Goal: Check status: Check status

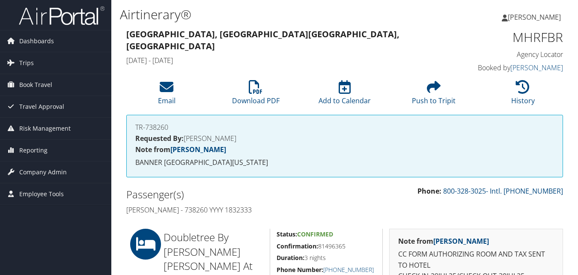
scroll to position [171, 0]
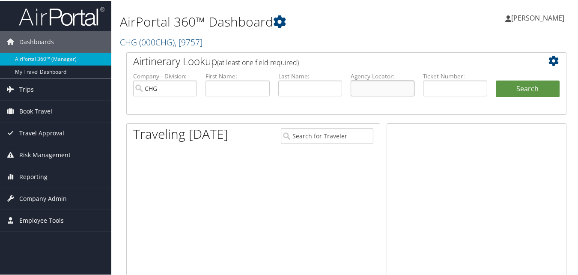
click at [386, 89] on input "text" at bounding box center [383, 88] width 64 height 16
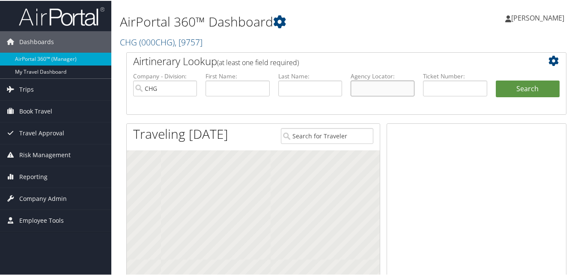
paste input "MHRFBR"
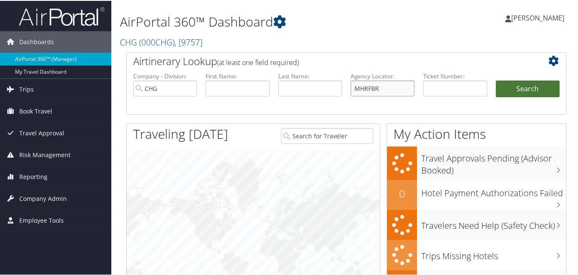
type input "MHRFBR"
click at [502, 89] on button "Search" at bounding box center [528, 88] width 64 height 17
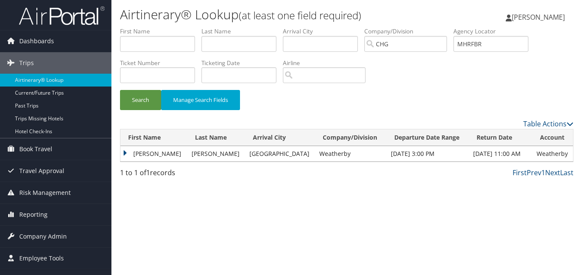
click at [137, 154] on td "Jessica" at bounding box center [153, 153] width 67 height 15
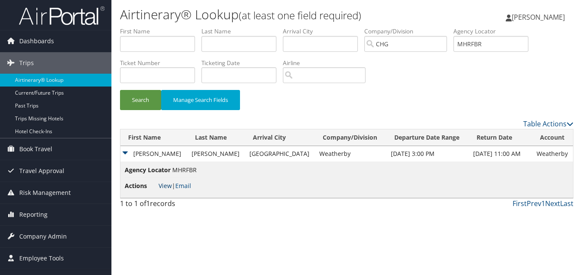
click at [169, 188] on link "View" at bounding box center [164, 186] width 13 height 8
click at [152, 44] on input "text" at bounding box center [157, 44] width 75 height 16
paste input "Perkins, Alvin Thomas"
type input "Perkins, Alvin Thomas"
click at [182, 44] on li "First Name Perkins, Alvin Thomas" at bounding box center [160, 42] width 81 height 31
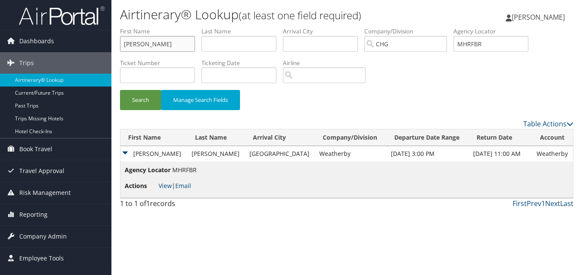
drag, startPoint x: 146, startPoint y: 45, endPoint x: 137, endPoint y: 45, distance: 8.6
click at [137, 45] on input "Perkins, Alvin Thomas" at bounding box center [157, 44] width 75 height 16
click at [165, 43] on input "Perkins, Alvin Thomas" at bounding box center [157, 44] width 75 height 16
drag, startPoint x: 163, startPoint y: 44, endPoint x: 105, endPoint y: 49, distance: 58.1
click at [105, 49] on div "Dashboards AirPortal 360™ (Manager) My Travel Dashboard Trips Airtinerary® Look…" at bounding box center [291, 137] width 582 height 275
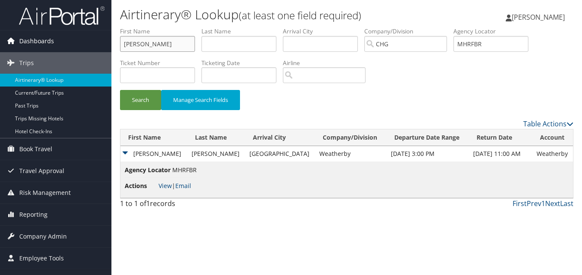
drag, startPoint x: 166, startPoint y: 44, endPoint x: 103, endPoint y: 35, distance: 63.2
click at [103, 35] on div "Dashboards AirPortal 360™ (Manager) My Travel Dashboard Trips Airtinerary® Look…" at bounding box center [291, 137] width 582 height 275
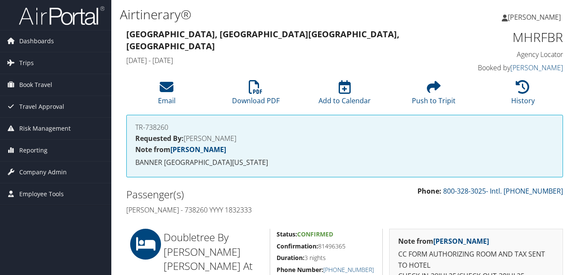
scroll to position [171, 0]
